Goal: Information Seeking & Learning: Learn about a topic

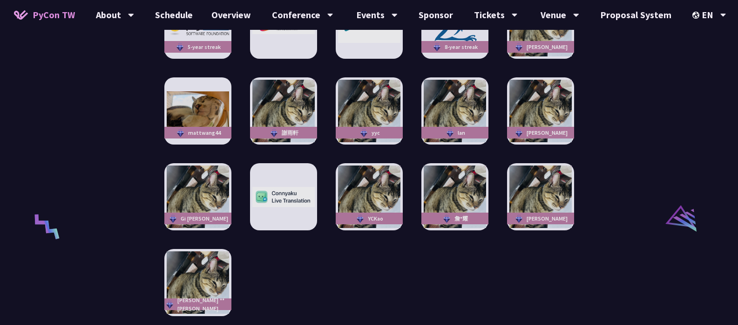
scroll to position [2102, 0]
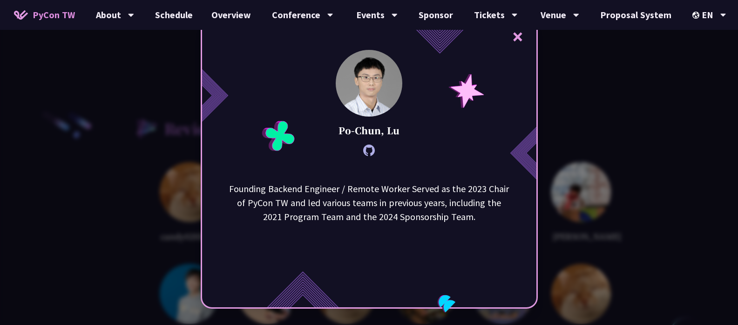
click at [373, 155] on icon at bounding box center [369, 150] width 12 height 12
click at [375, 149] on icon at bounding box center [369, 150] width 12 height 12
drag, startPoint x: 342, startPoint y: 189, endPoint x: 226, endPoint y: 186, distance: 115.5
click at [226, 186] on div "Founding Backend Engineer / Remote Worker Served as the 2023 Chair of PyCon TW …" at bounding box center [369, 228] width 334 height 93
click at [585, 95] on div "× [PERSON_NAME] Founding Backend Engineer / Remote Worker Served as the 2023 Ch…" at bounding box center [369, 162] width 738 height 325
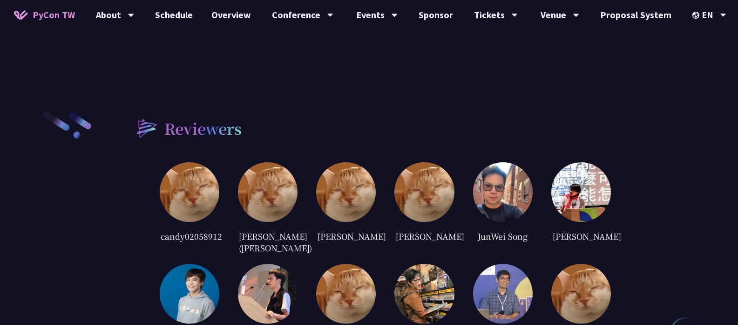
scroll to position [2325, 0]
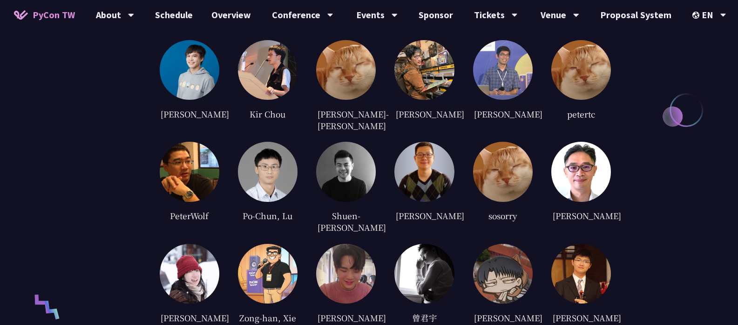
click at [219, 244] on img at bounding box center [190, 274] width 60 height 60
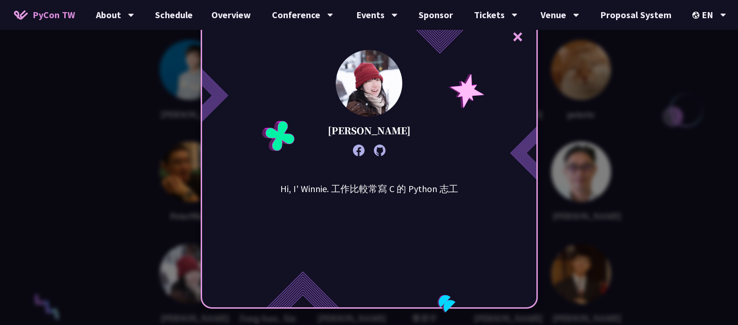
click at [382, 151] on icon at bounding box center [380, 150] width 12 height 12
click at [365, 155] on icon at bounding box center [359, 150] width 12 height 12
click at [666, 157] on div "× Winnie Ke Hi, I' Winnie. 工作比較常寫 C 的 Python 志工" at bounding box center [369, 162] width 738 height 325
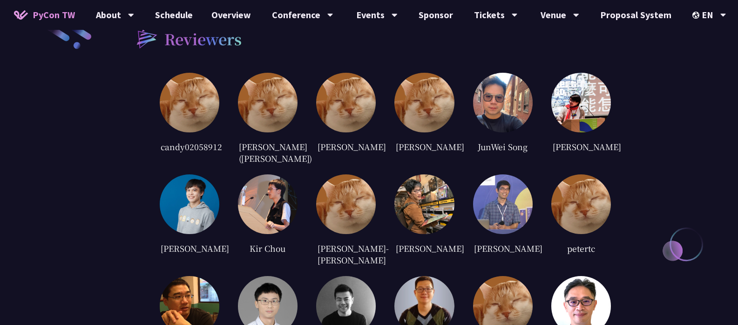
scroll to position [2124, 0]
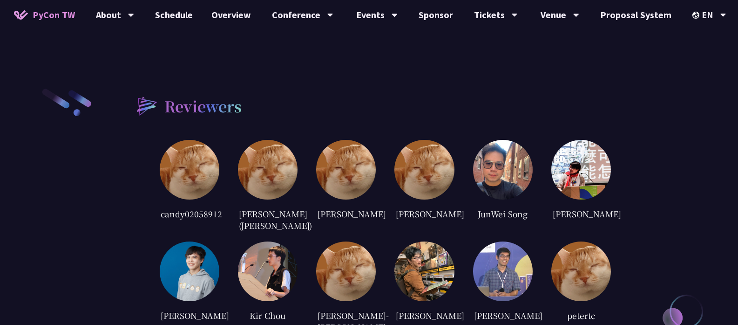
click at [219, 241] on img at bounding box center [190, 271] width 60 height 60
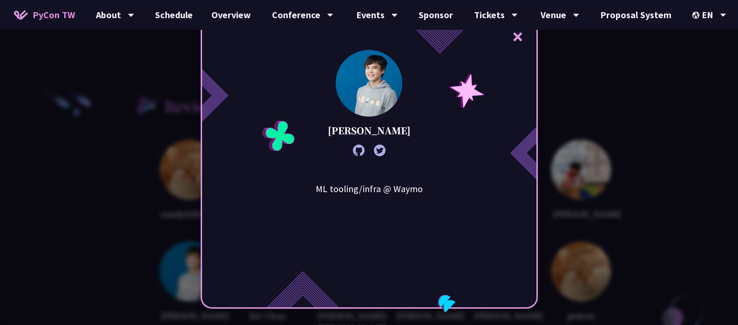
click at [606, 137] on div "× [PERSON_NAME] ML tooling/infra @ Waymo" at bounding box center [369, 162] width 738 height 325
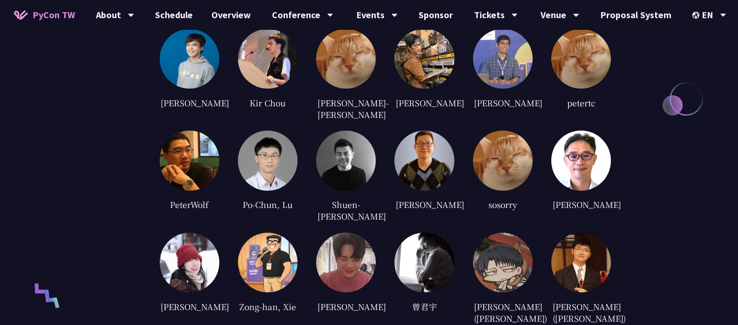
scroll to position [2482, 0]
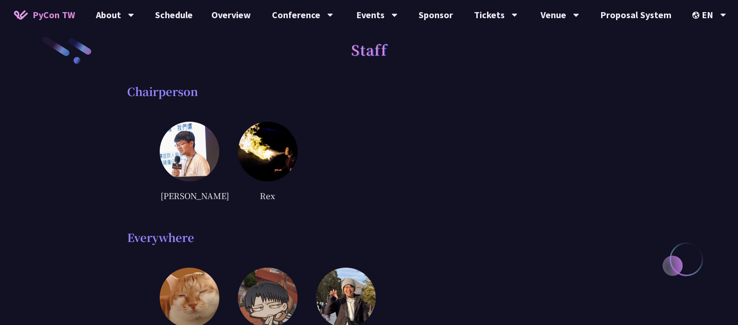
scroll to position [22, 0]
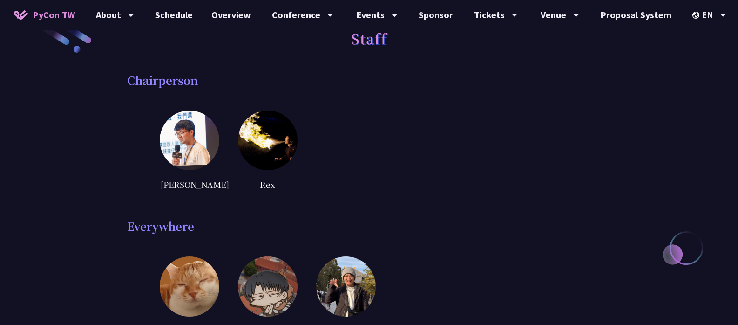
click at [156, 122] on div "Chairperson [PERSON_NAME]" at bounding box center [369, 132] width 484 height 118
click at [174, 128] on img at bounding box center [190, 140] width 60 height 60
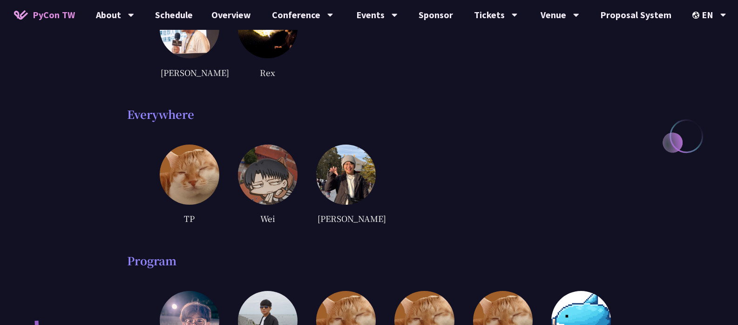
scroll to position [0, 0]
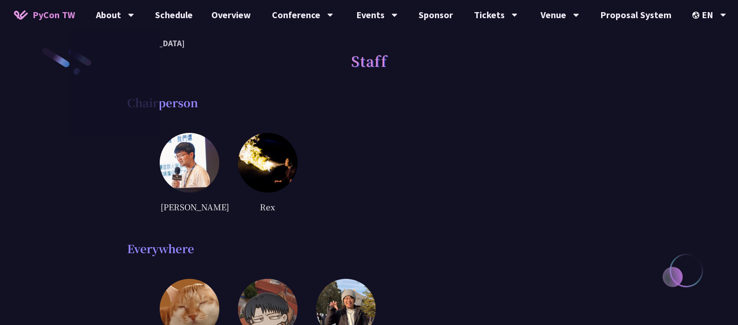
click at [59, 12] on span "PyCon TW" at bounding box center [54, 15] width 42 height 14
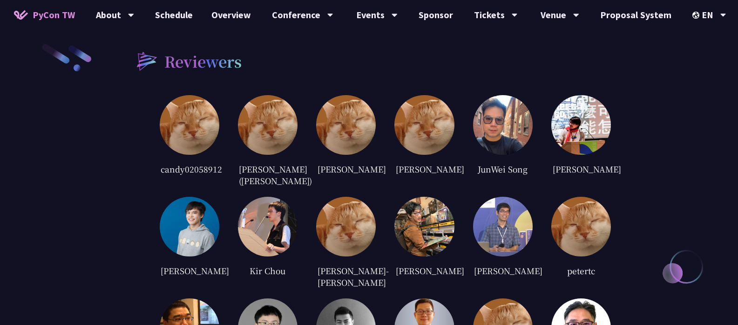
scroll to position [2314, 0]
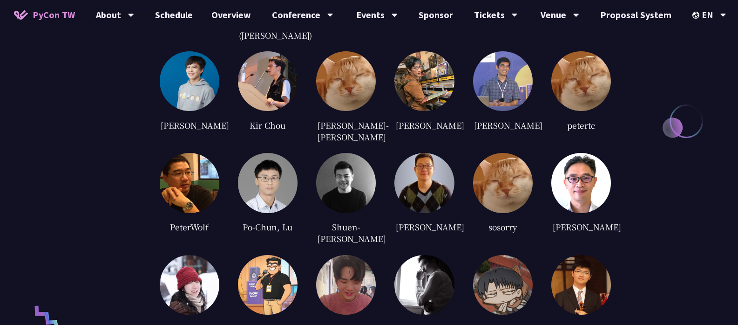
click at [580, 255] on img at bounding box center [581, 285] width 60 height 60
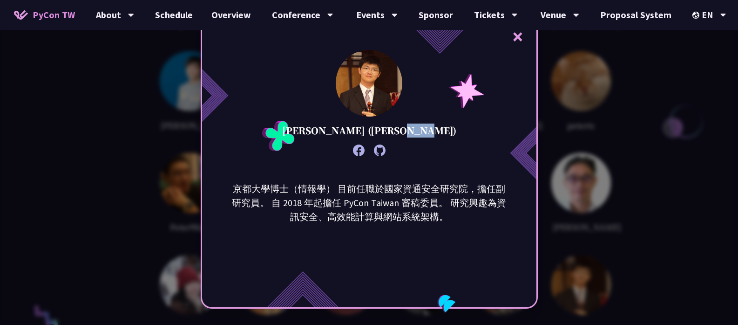
drag, startPoint x: 353, startPoint y: 131, endPoint x: 327, endPoint y: 133, distance: 25.7
click at [327, 133] on p "[PERSON_NAME] ([PERSON_NAME])" at bounding box center [369, 130] width 174 height 14
